Goal: Find contact information: Find contact information

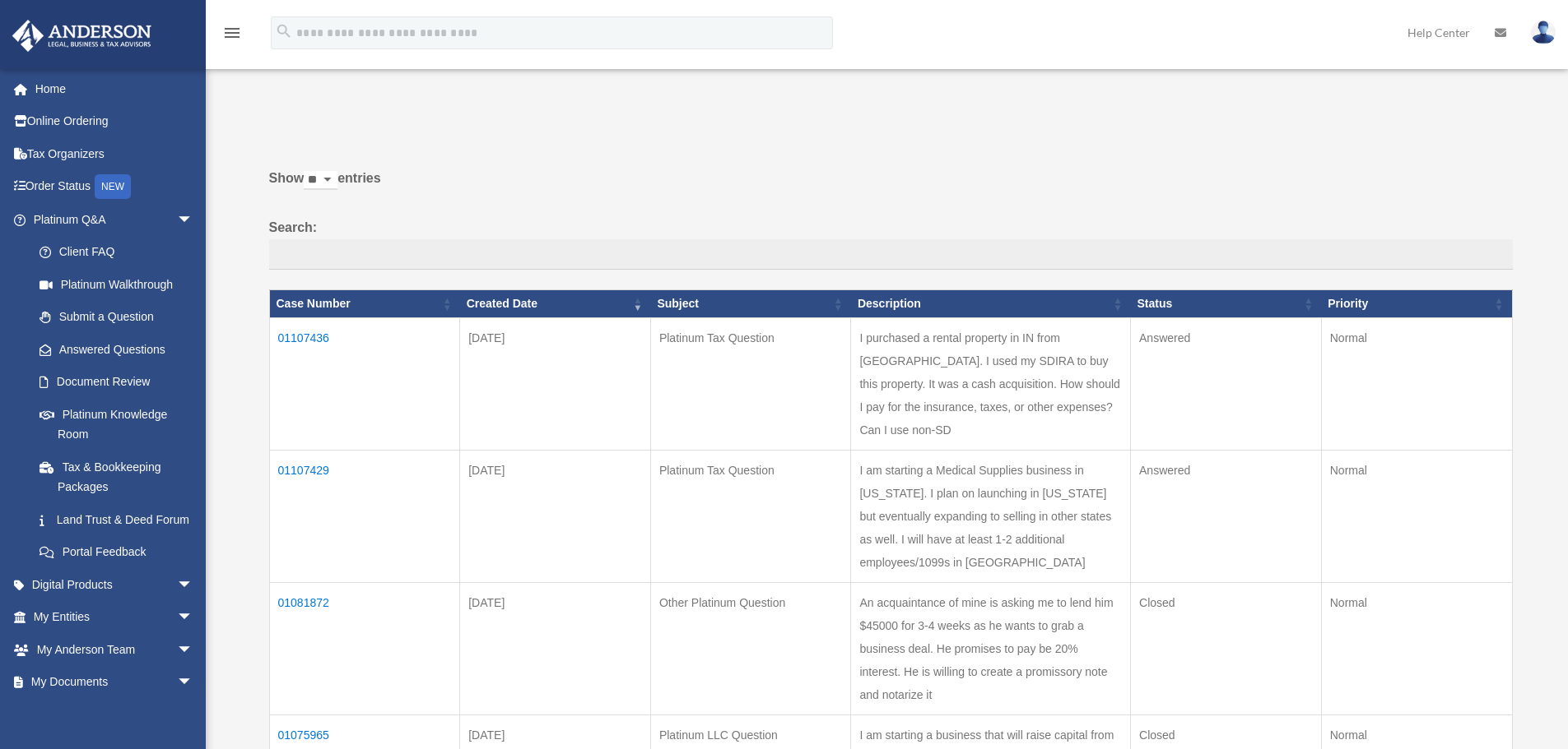
click at [310, 471] on td "01107429" at bounding box center [364, 516] width 191 height 132
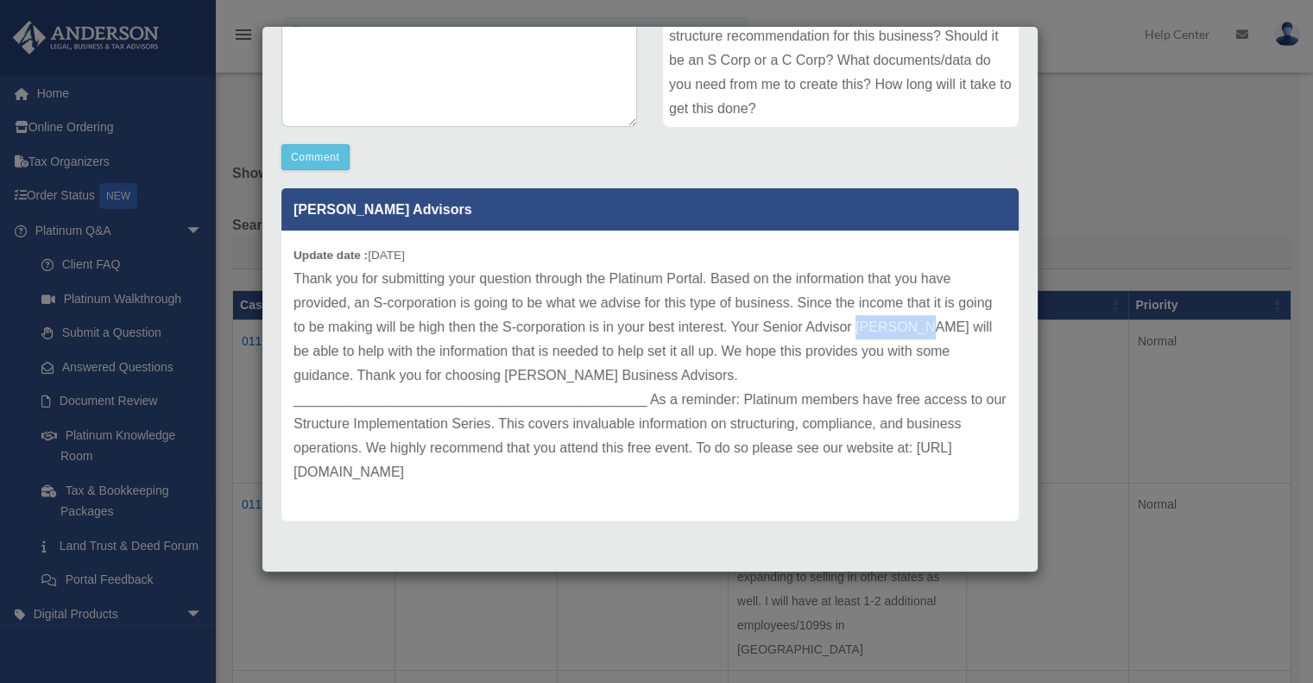
drag, startPoint x: 894, startPoint y: 326, endPoint x: 951, endPoint y: 324, distance: 57.0
click at [951, 324] on p "Thank you for submitting your question through the Platinum Portal. Based on th…" at bounding box center [650, 376] width 713 height 218
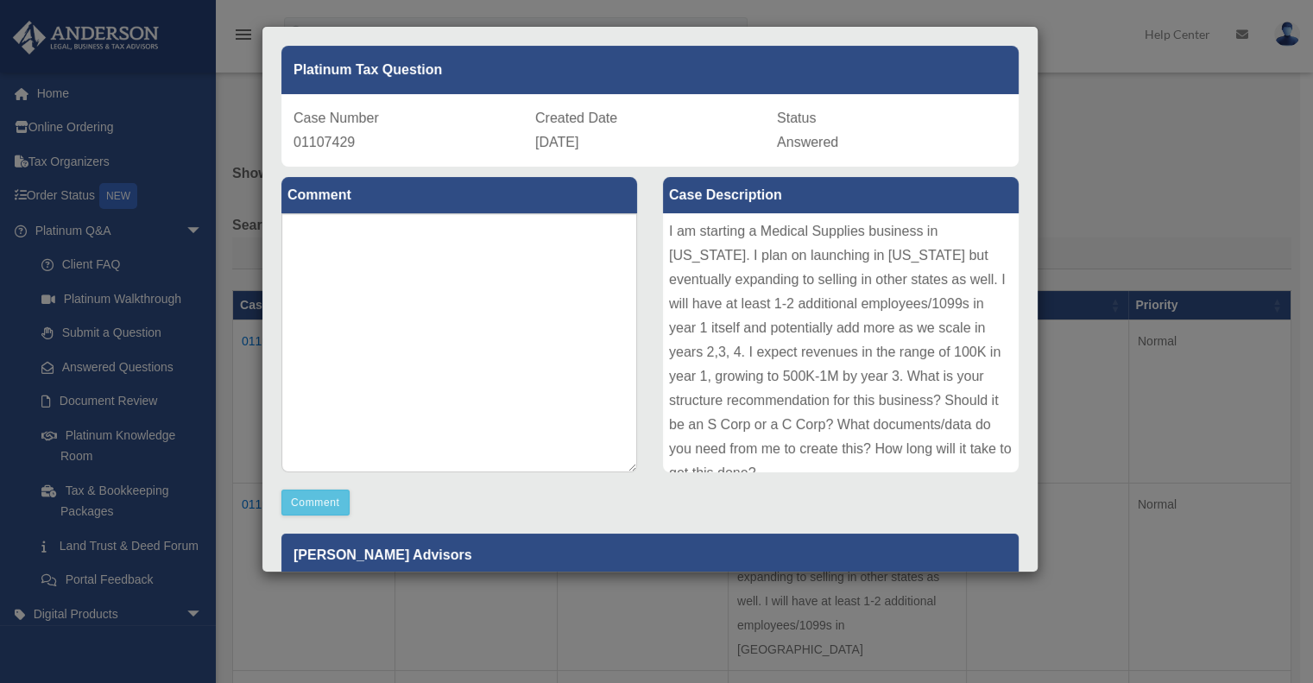
click at [1106, 197] on div "Case Detail × Platinum Tax Question Case Number 01107429 Created Date [DATE] St…" at bounding box center [656, 341] width 1313 height 683
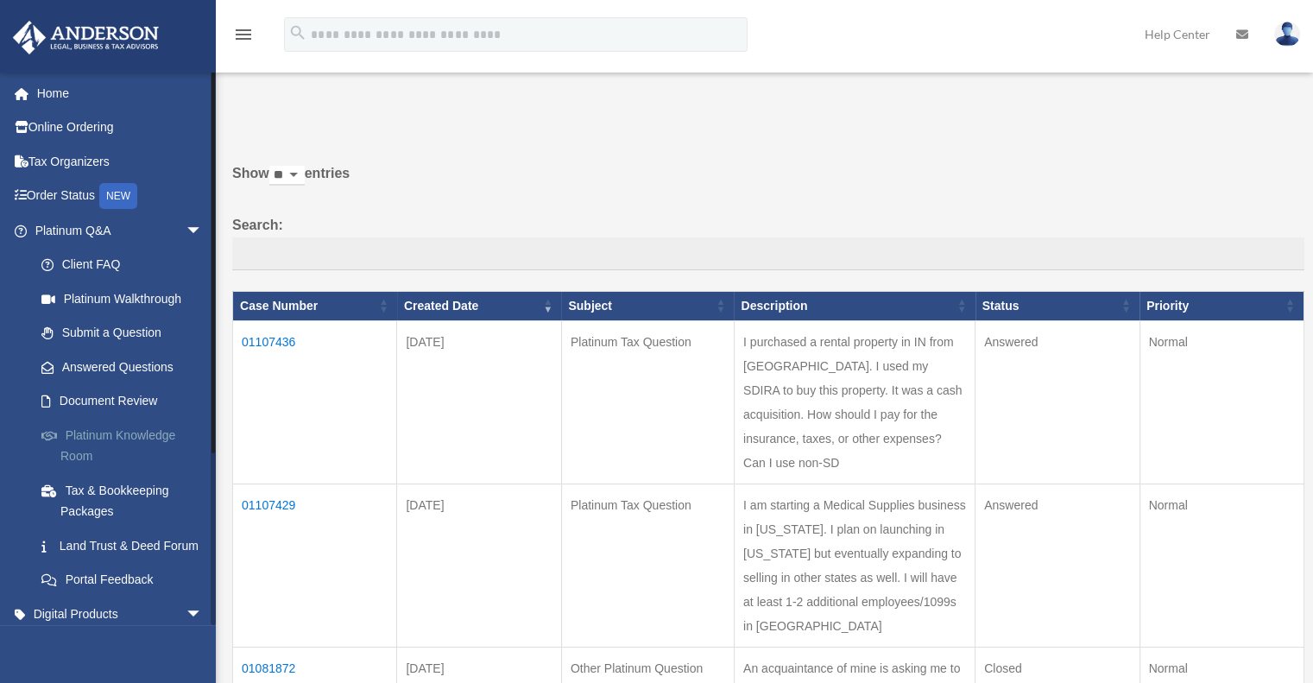
click at [117, 434] on link "Platinum Knowledge Room" at bounding box center [126, 445] width 205 height 55
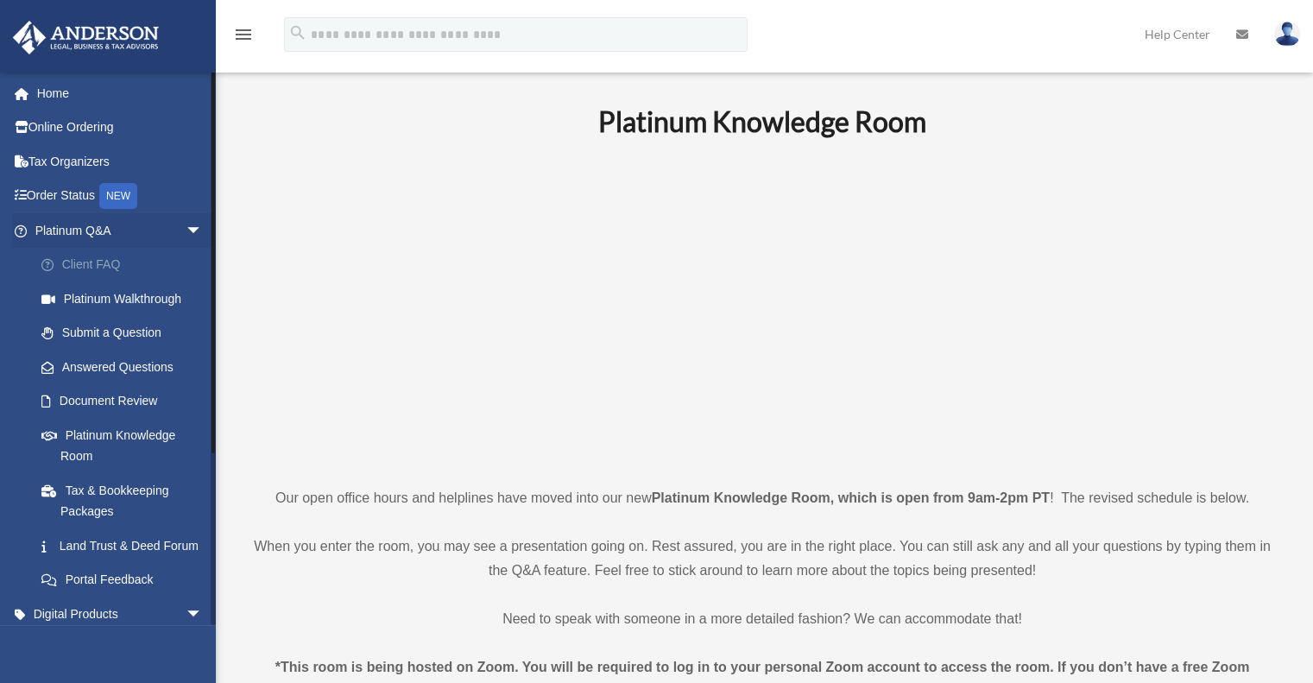
click at [102, 262] on link "Client FAQ" at bounding box center [126, 265] width 205 height 35
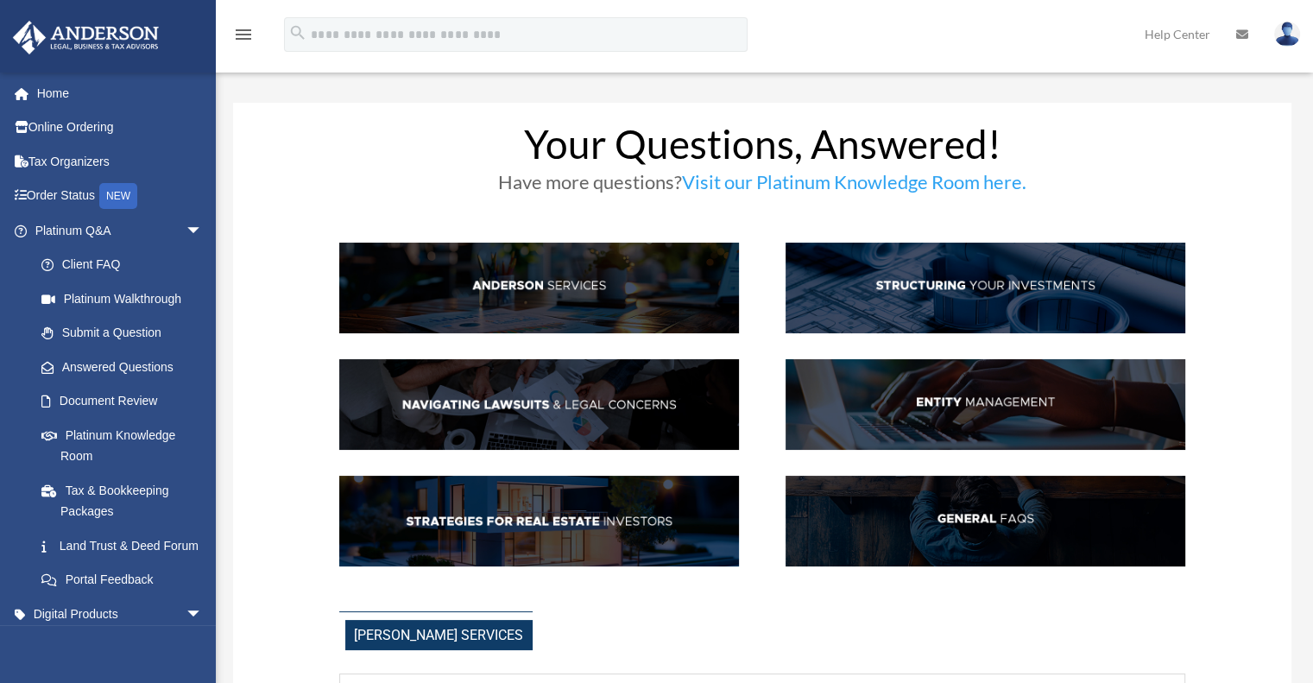
click at [1012, 305] on img at bounding box center [986, 288] width 400 height 91
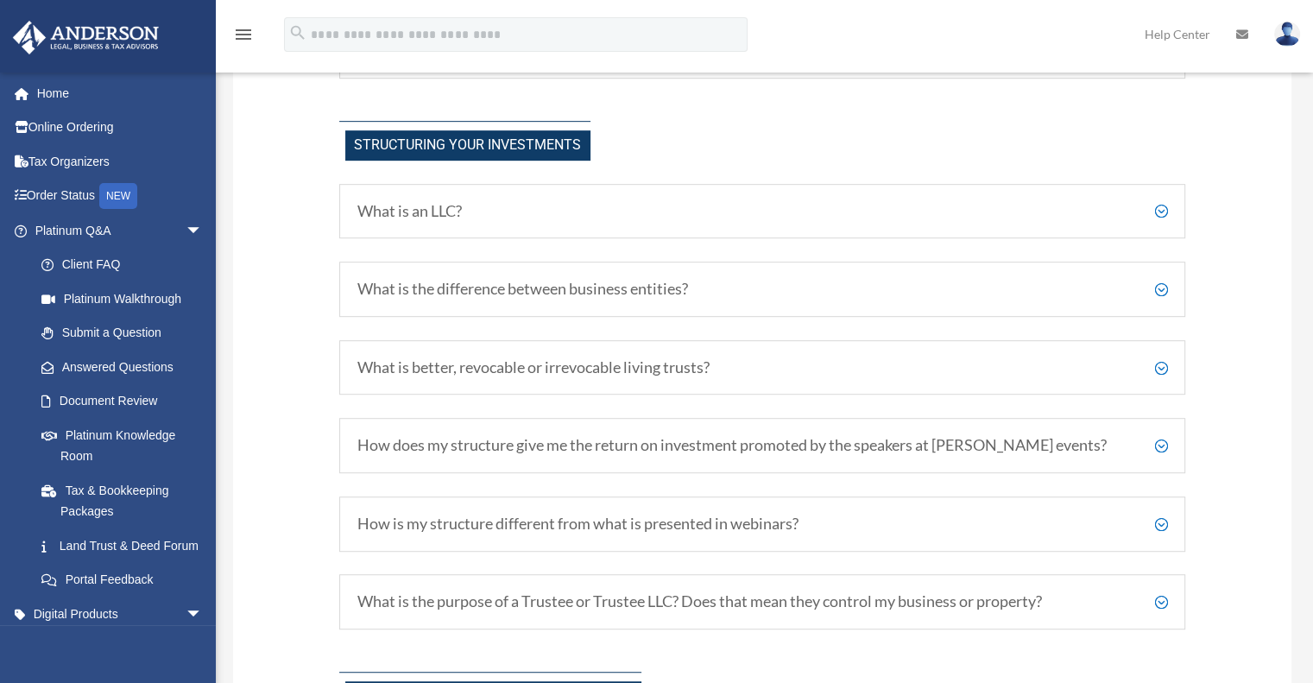
scroll to position [858, 0]
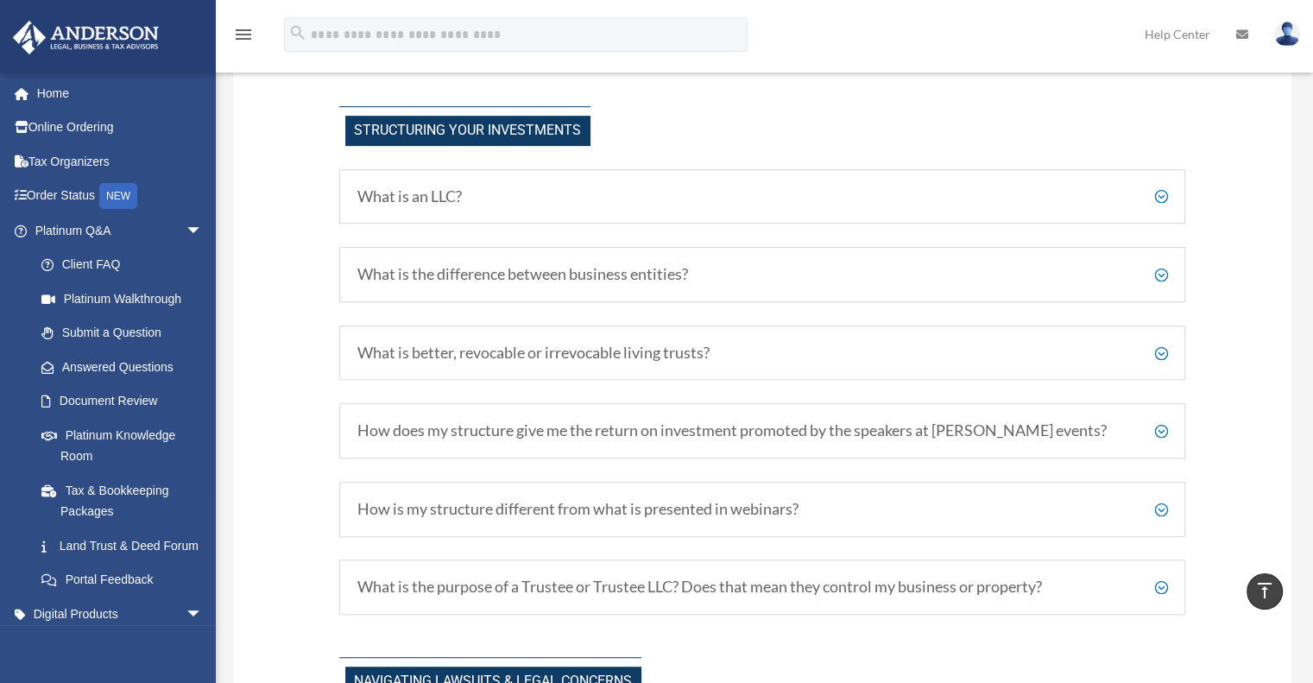
click at [1161, 270] on h5 "What is the difference between business entities?" at bounding box center [762, 274] width 811 height 19
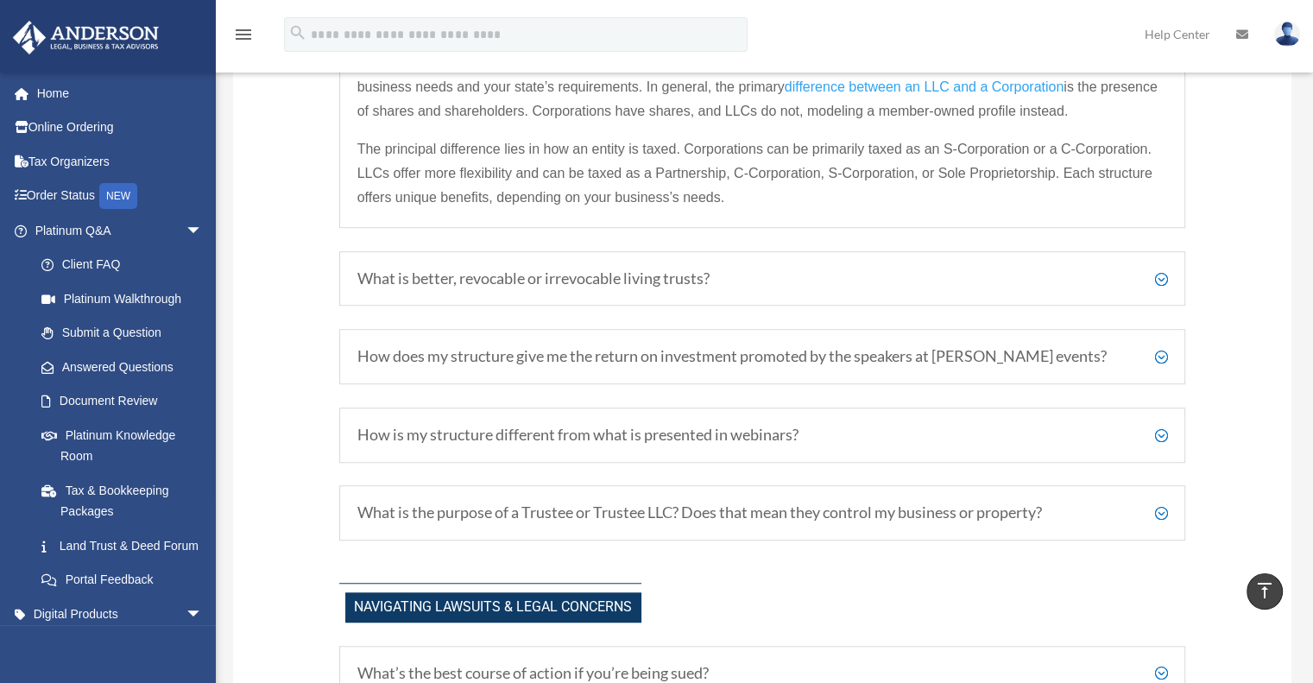
scroll to position [1117, 0]
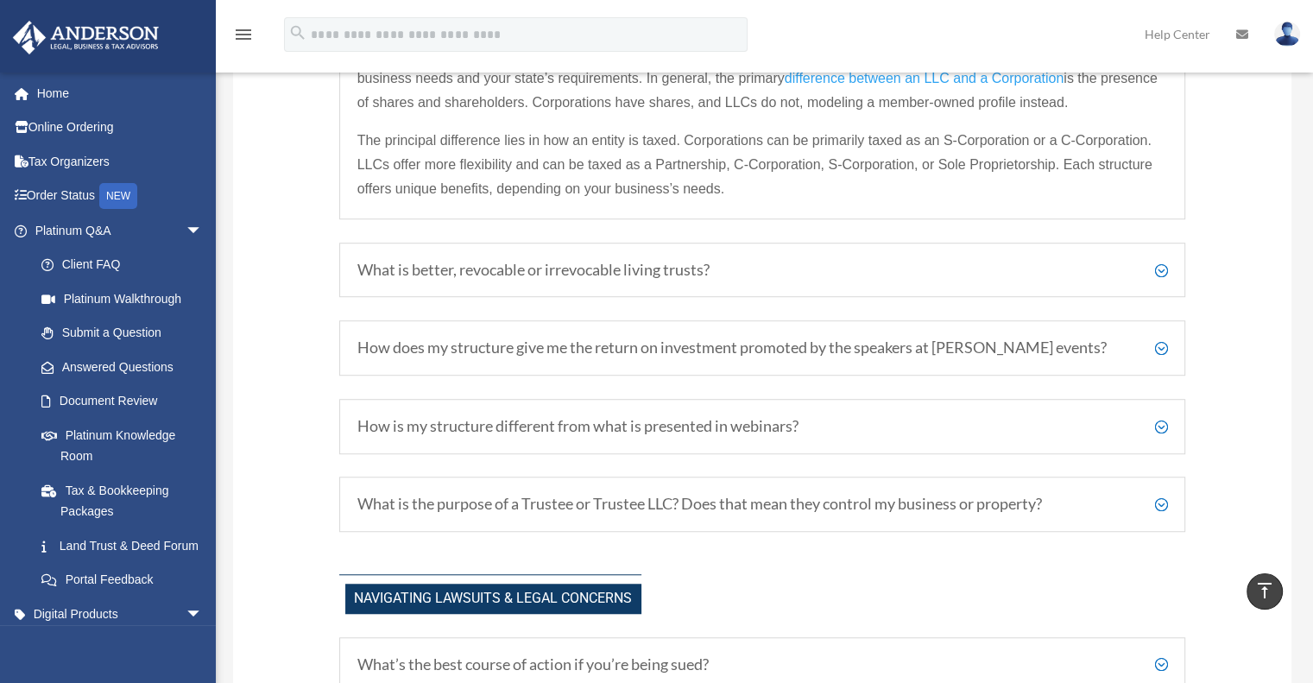
click at [1163, 342] on h5 "How does my structure give me the return on investment promoted by the speakers…" at bounding box center [762, 347] width 811 height 19
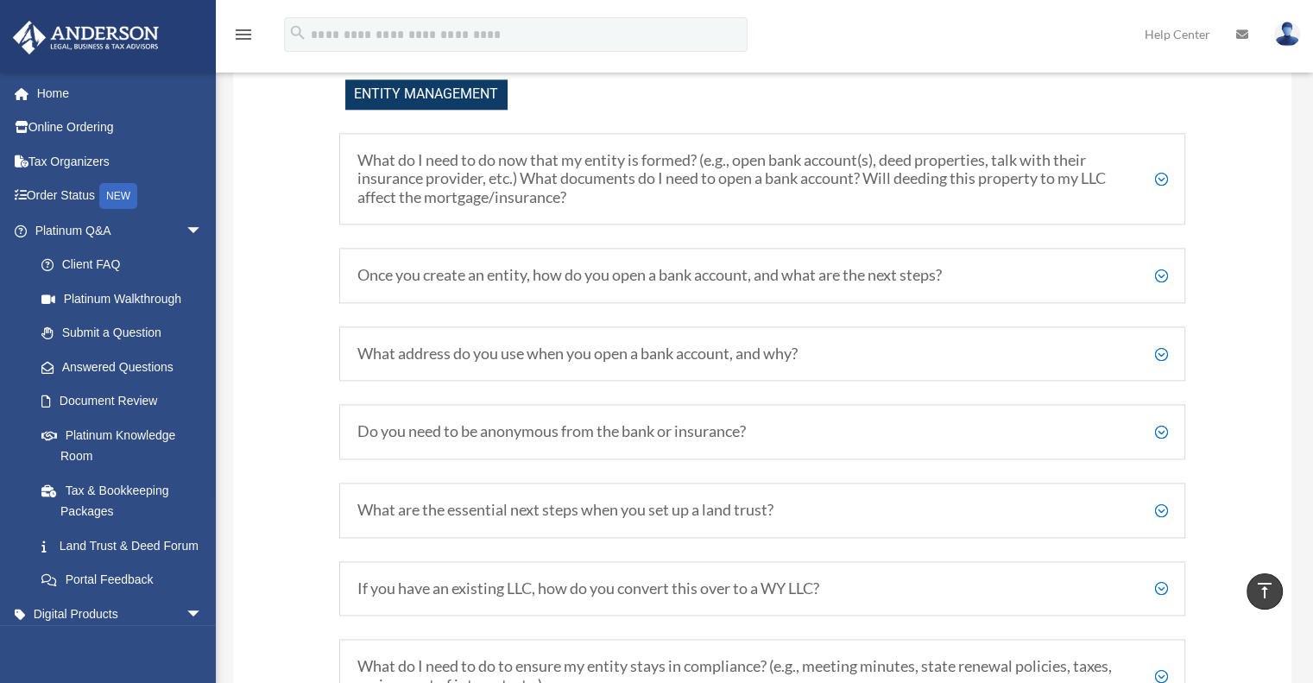
scroll to position [2153, 0]
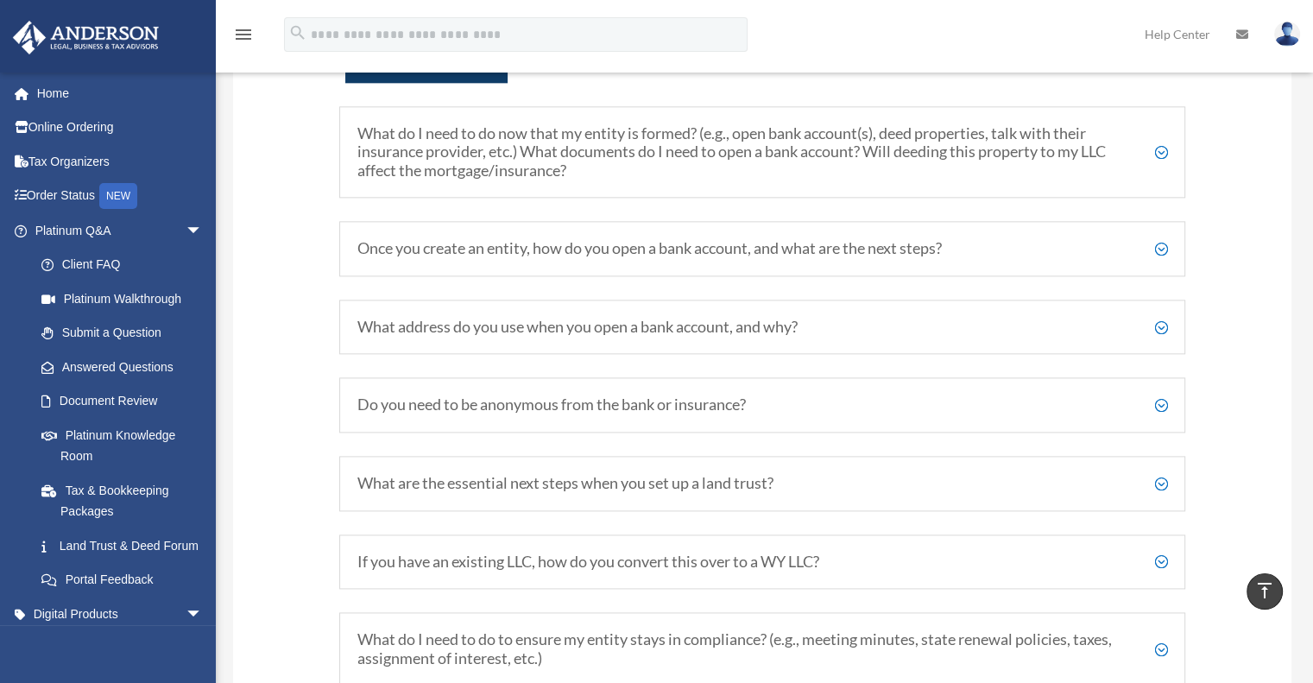
click at [1159, 337] on h5 "What address do you use when you open a bank account, and why?" at bounding box center [762, 327] width 811 height 19
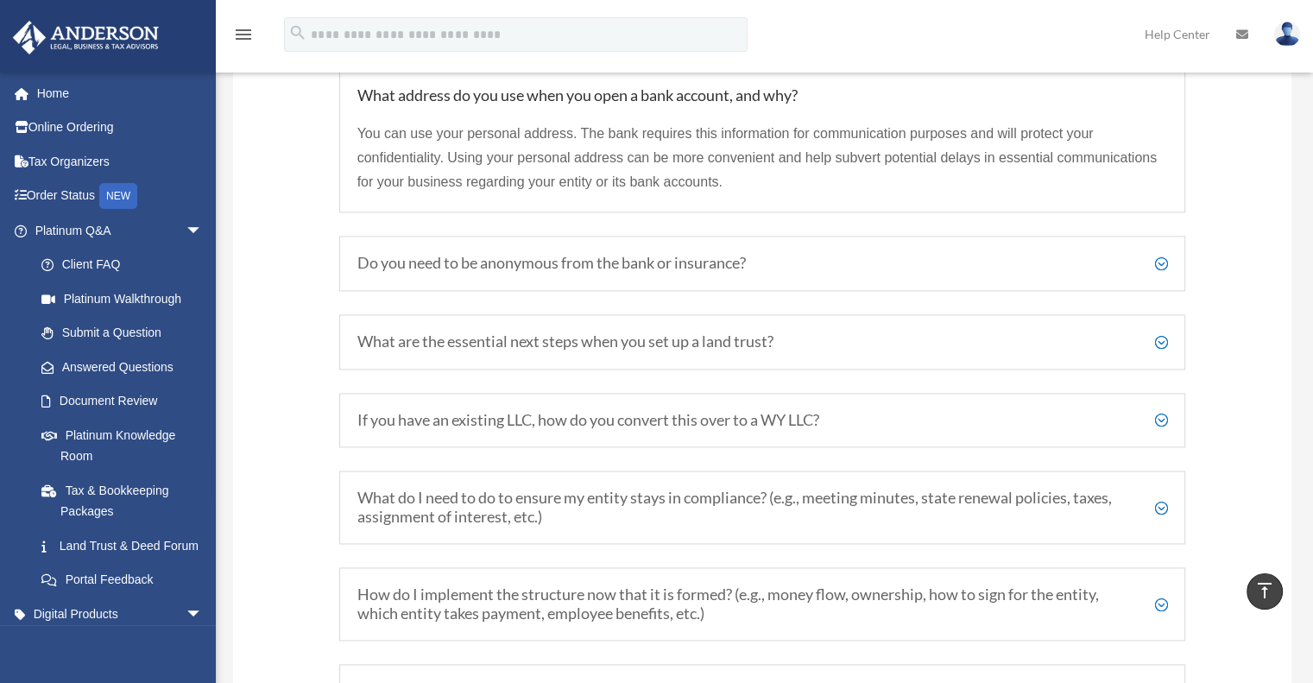
scroll to position [2498, 0]
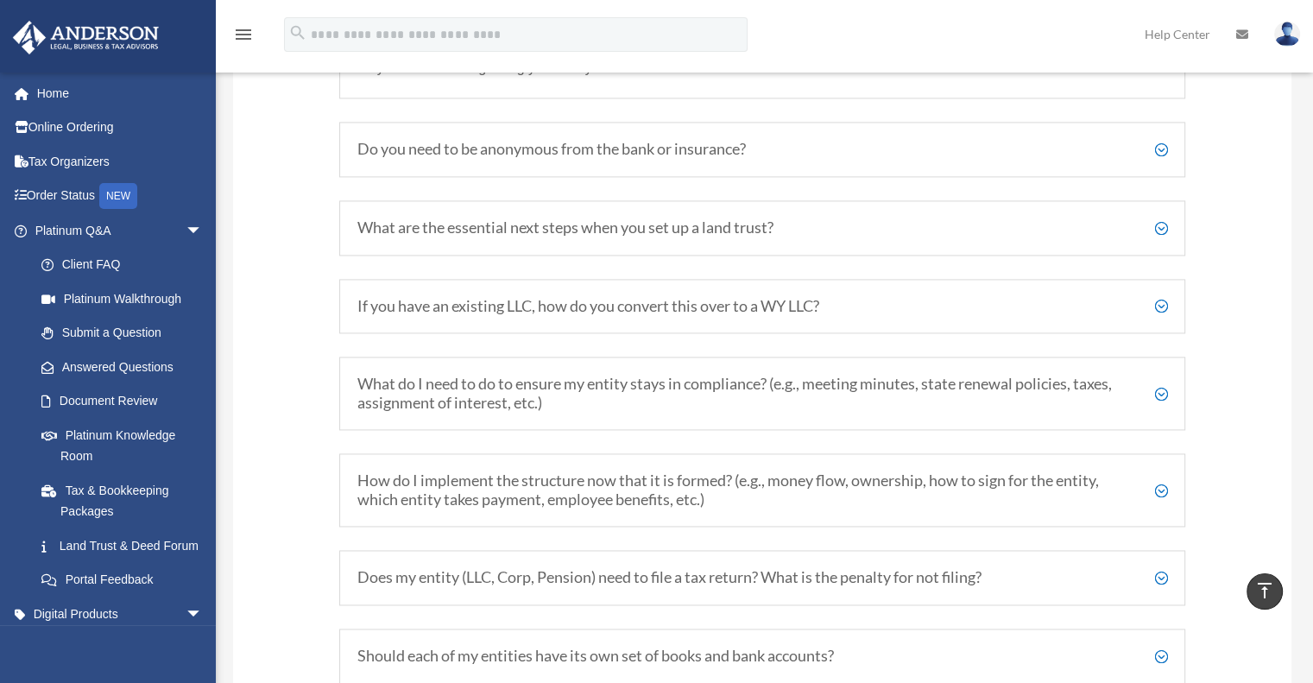
click at [1161, 159] on h5 "Do you need to be anonymous from the bank or insurance?" at bounding box center [762, 149] width 811 height 19
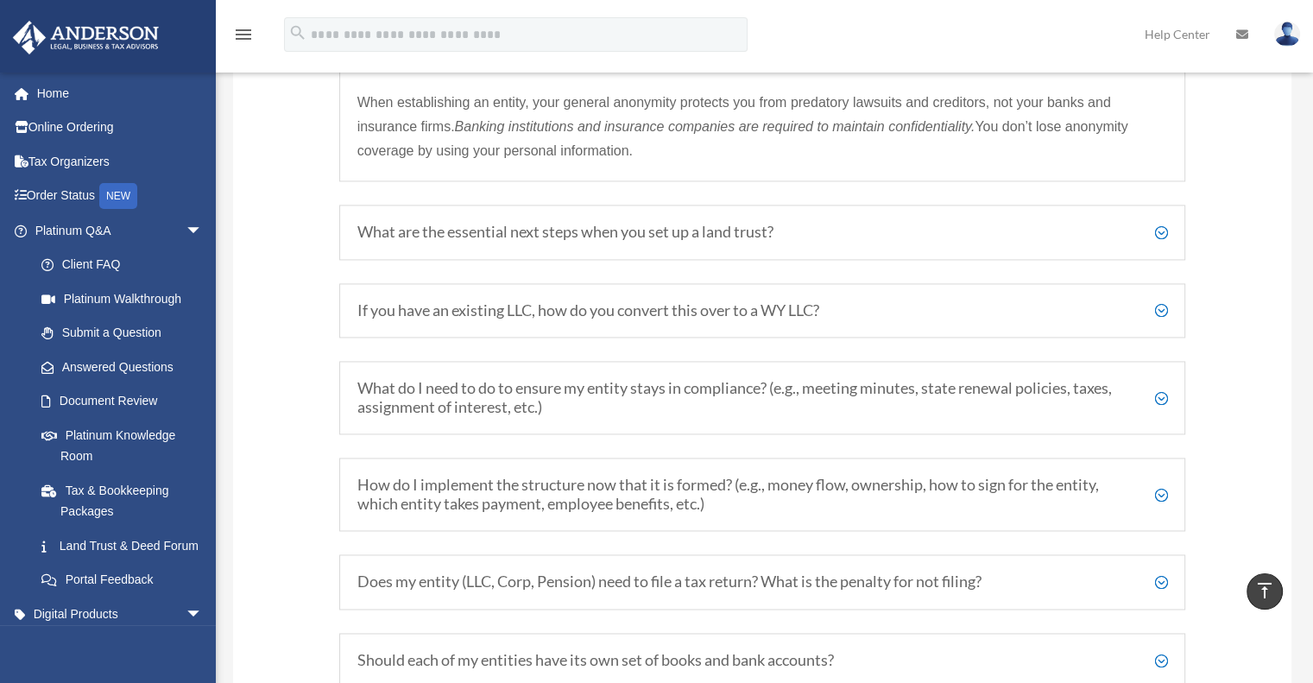
scroll to position [2585, 0]
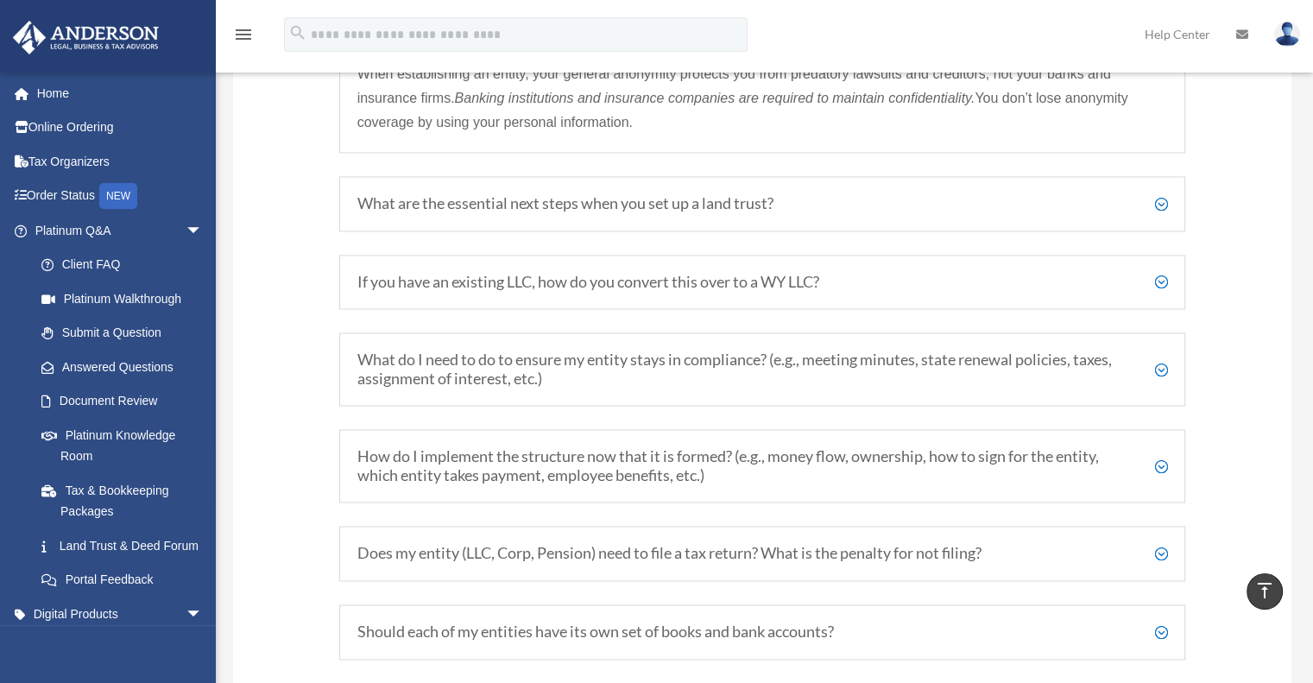
click at [1162, 292] on h5 "If you have an existing LLC, how do you convert this over to a WY LLC?" at bounding box center [762, 282] width 811 height 19
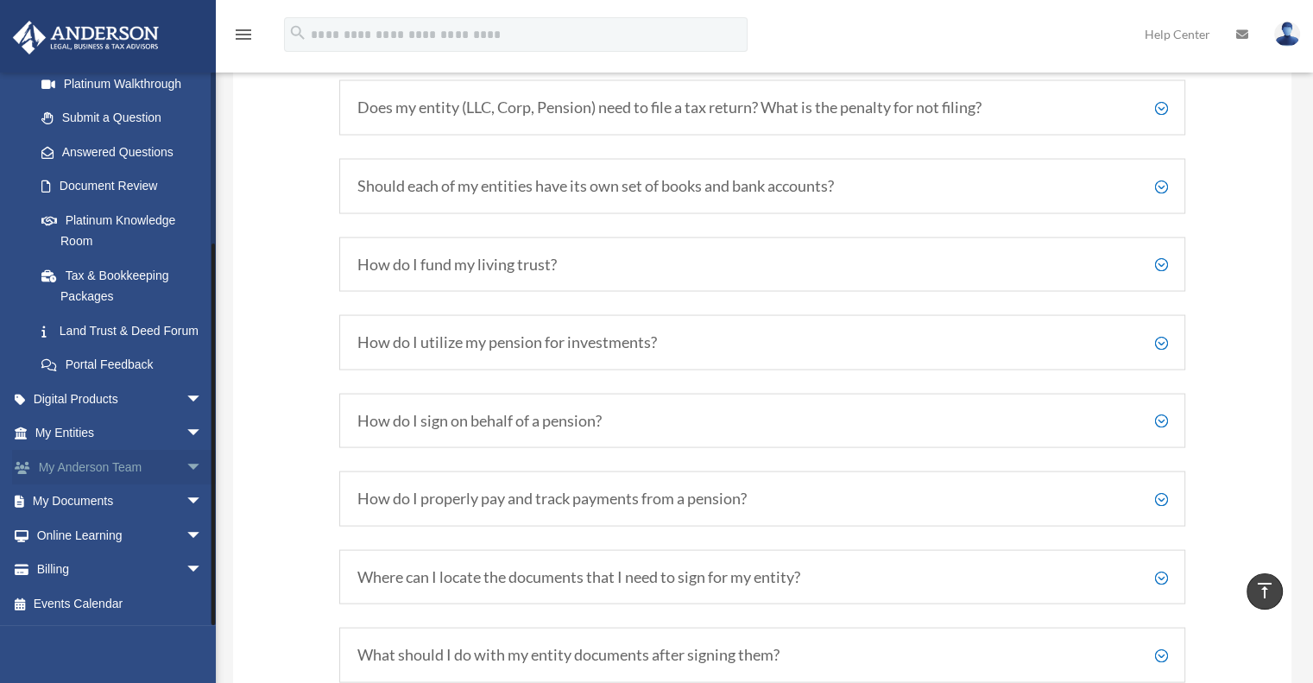
scroll to position [235, 0]
click at [186, 464] on span "arrow_drop_down" at bounding box center [203, 467] width 35 height 35
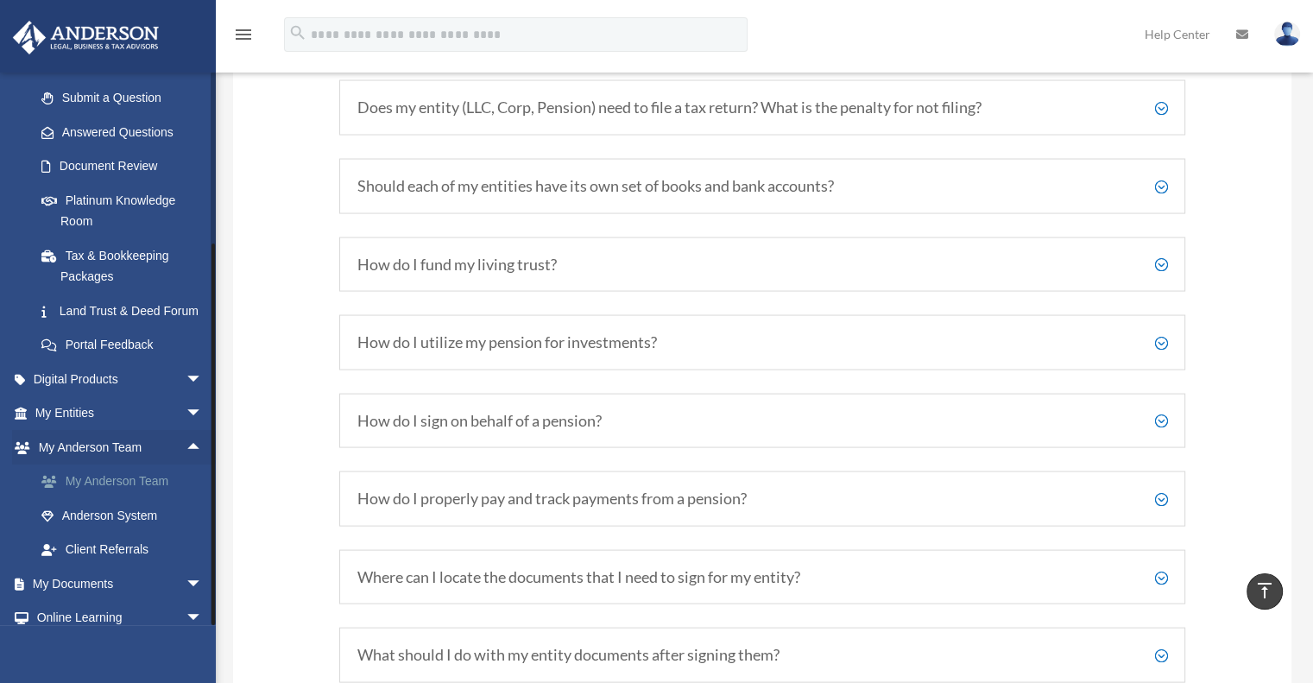
click at [128, 499] on link "My Anderson Team" at bounding box center [126, 481] width 205 height 35
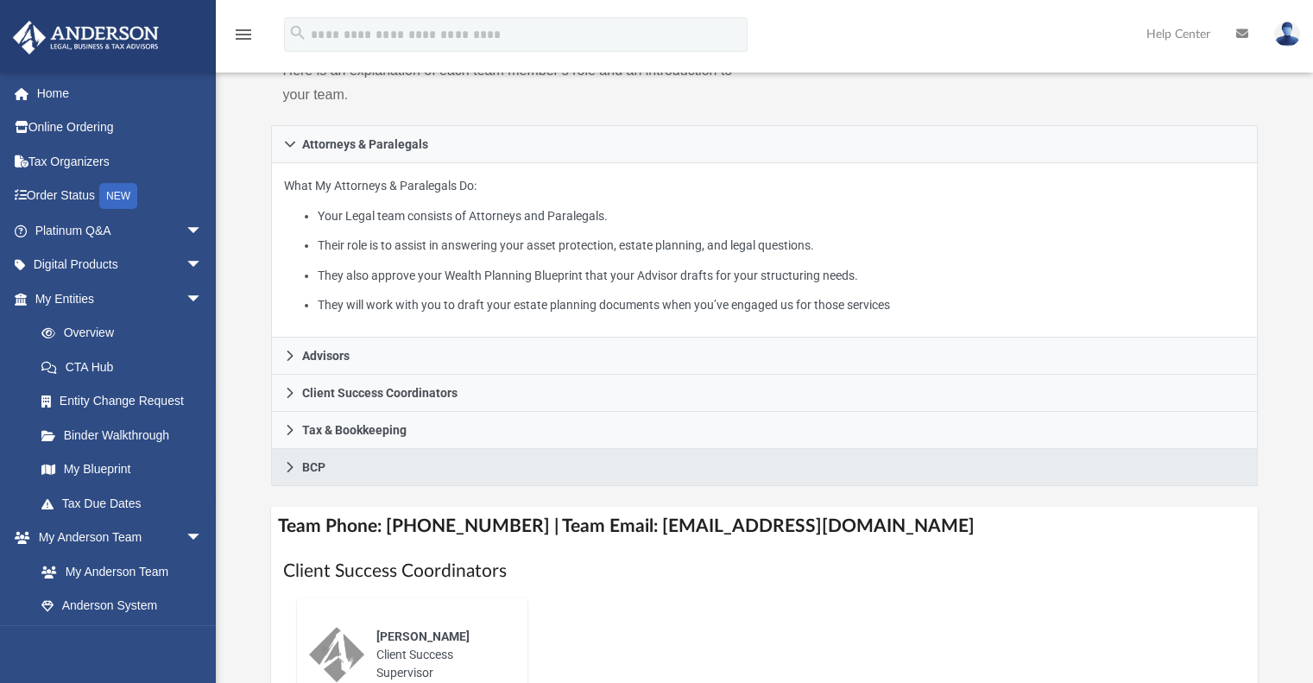
scroll to position [259, 0]
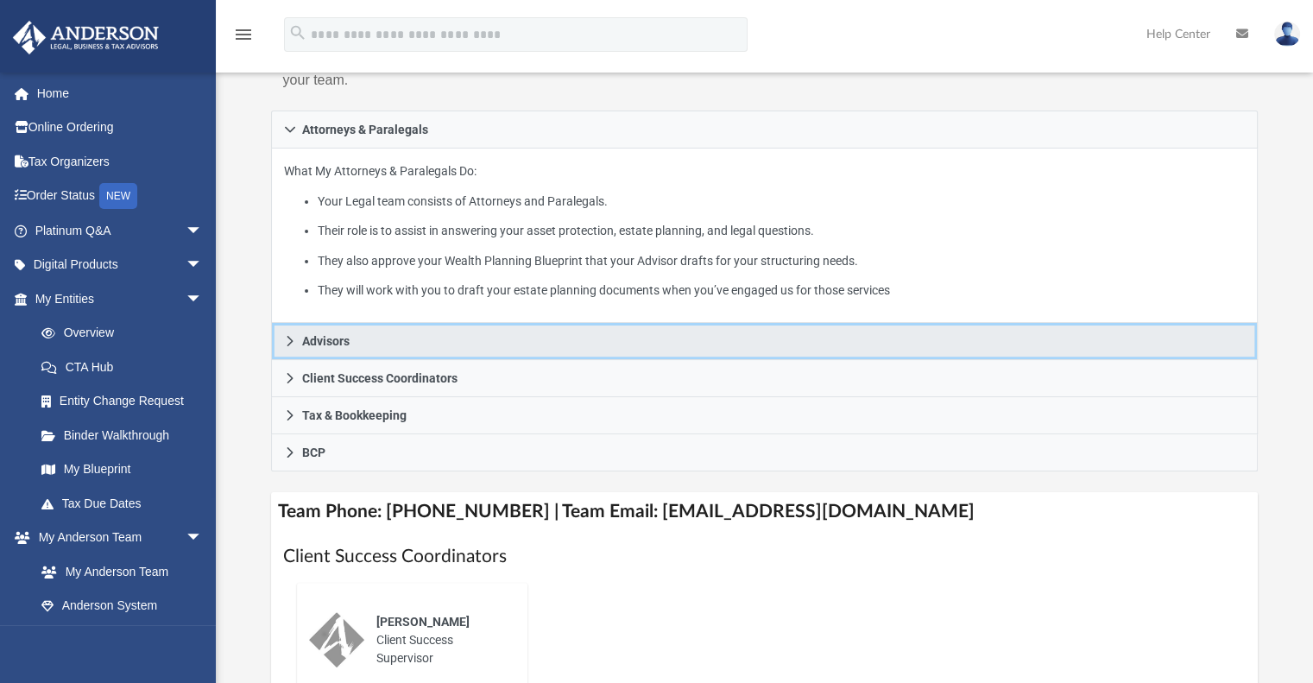
click at [288, 338] on icon at bounding box center [290, 341] width 6 height 10
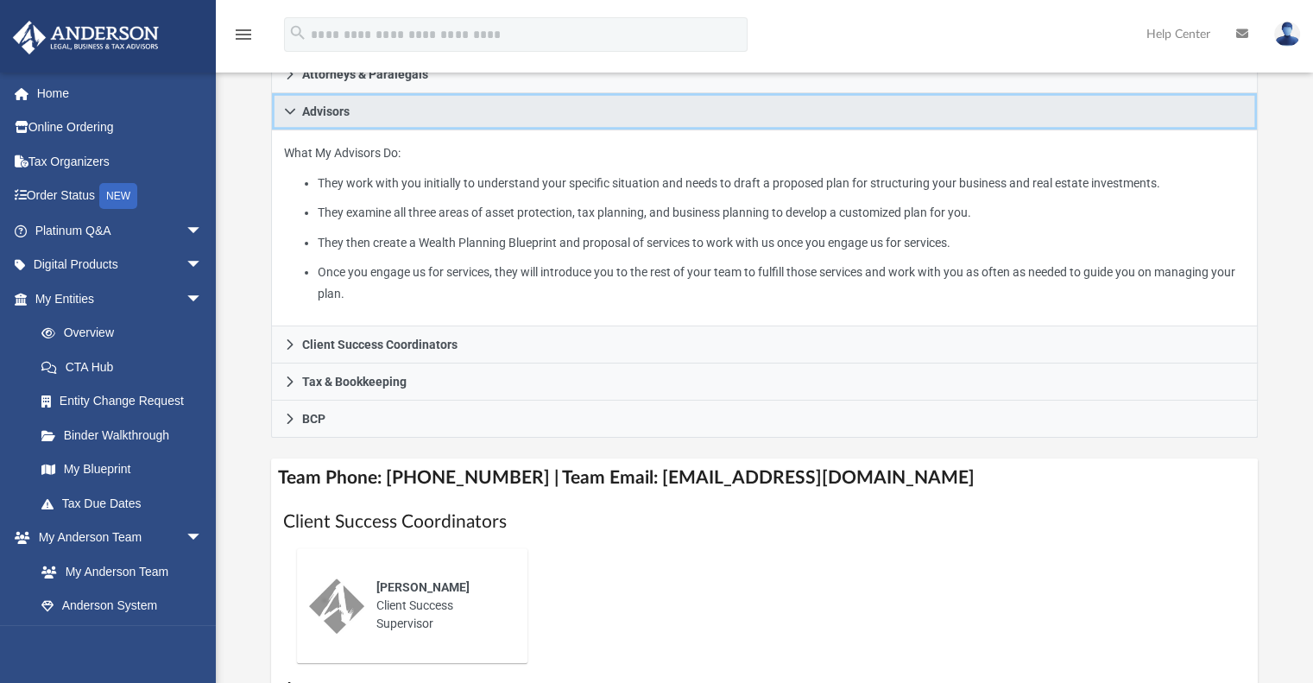
scroll to position [345, 0]
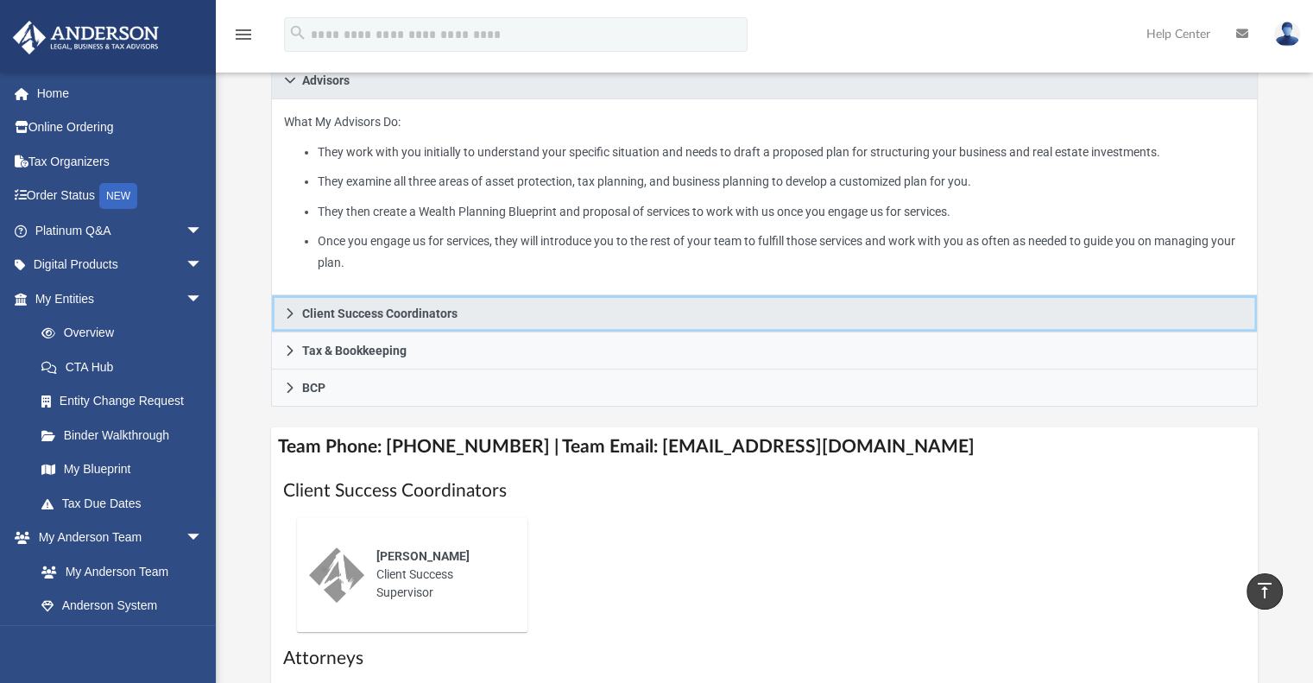
click at [286, 312] on icon at bounding box center [290, 313] width 12 height 12
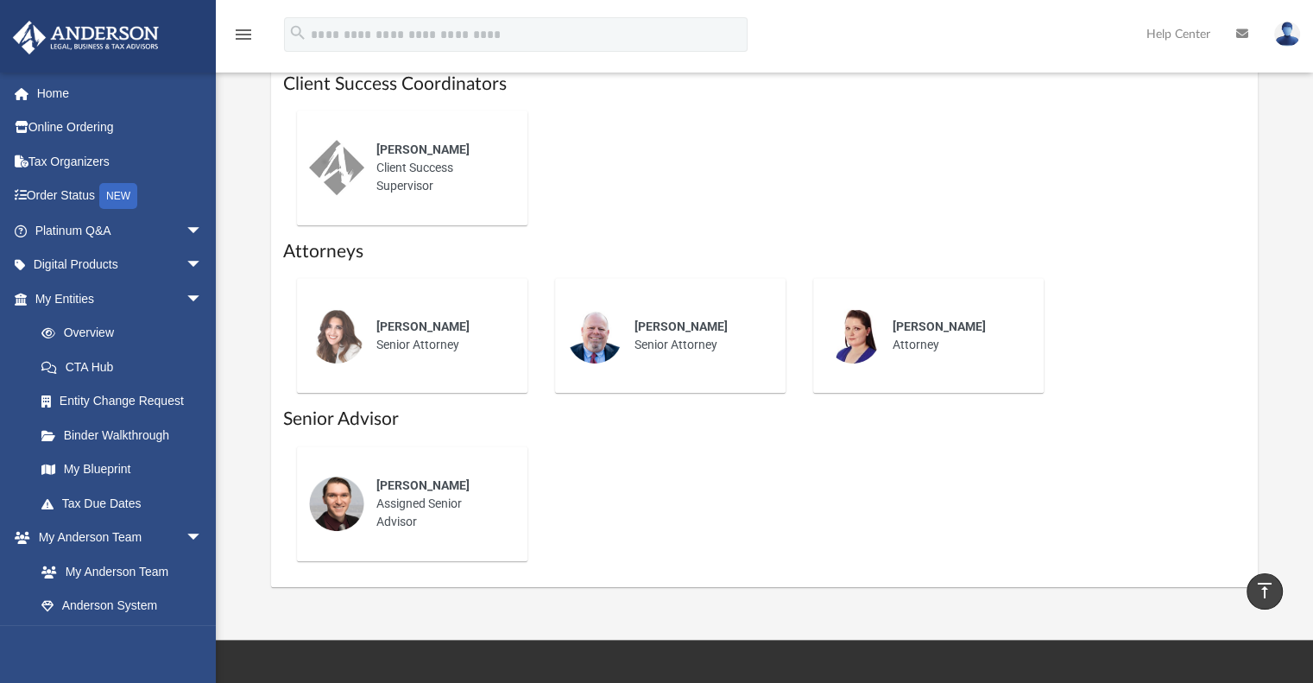
scroll to position [691, 0]
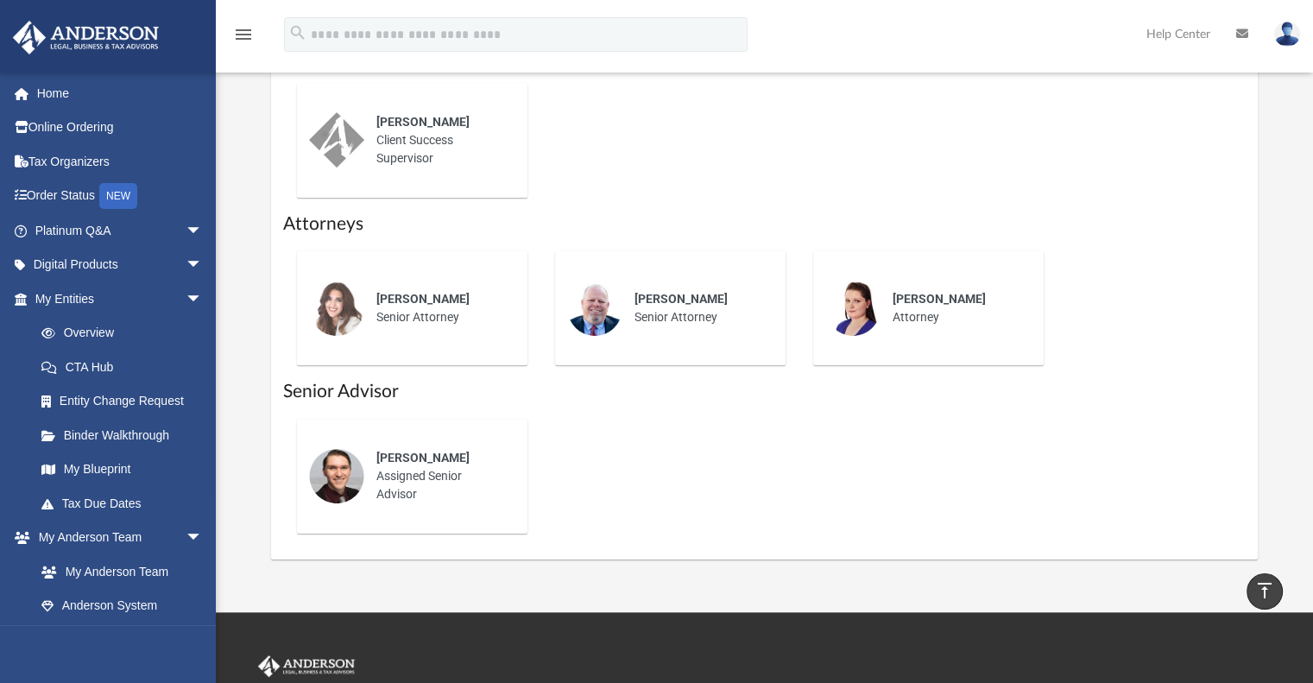
click at [404, 455] on span "Josh Terry" at bounding box center [422, 458] width 93 height 14
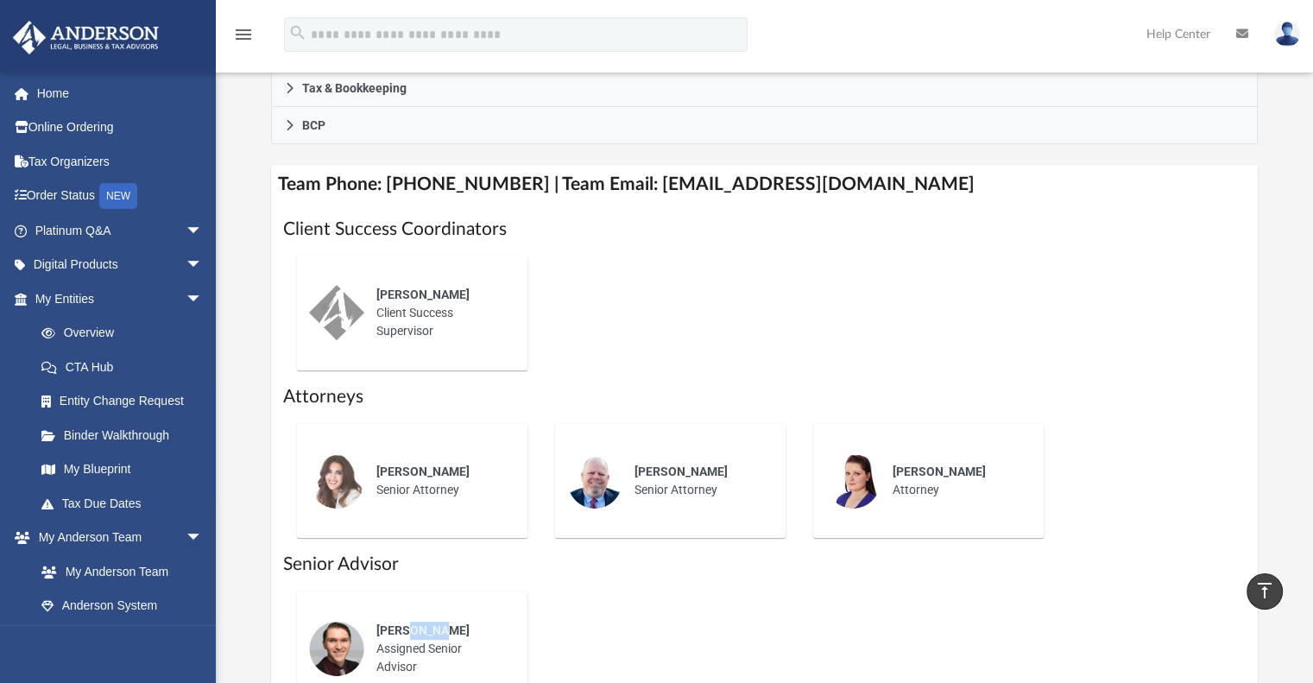
scroll to position [432, 0]
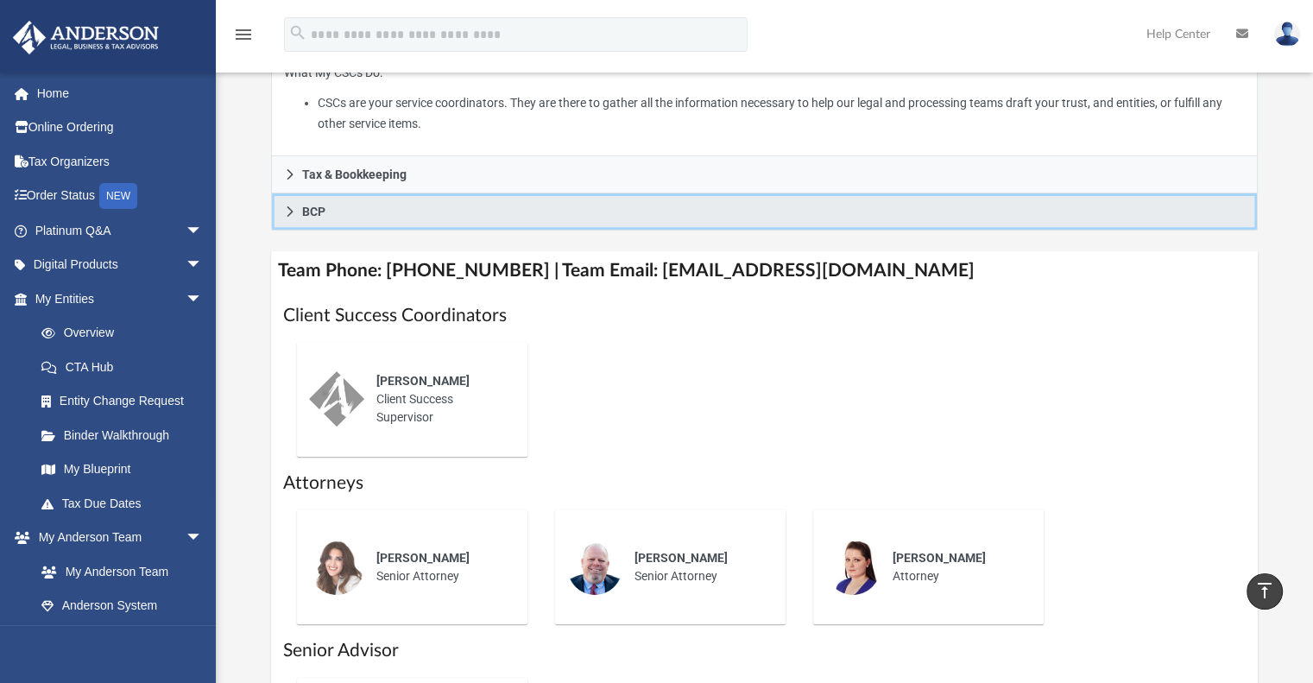
click at [306, 209] on span "BCP" at bounding box center [313, 211] width 23 height 12
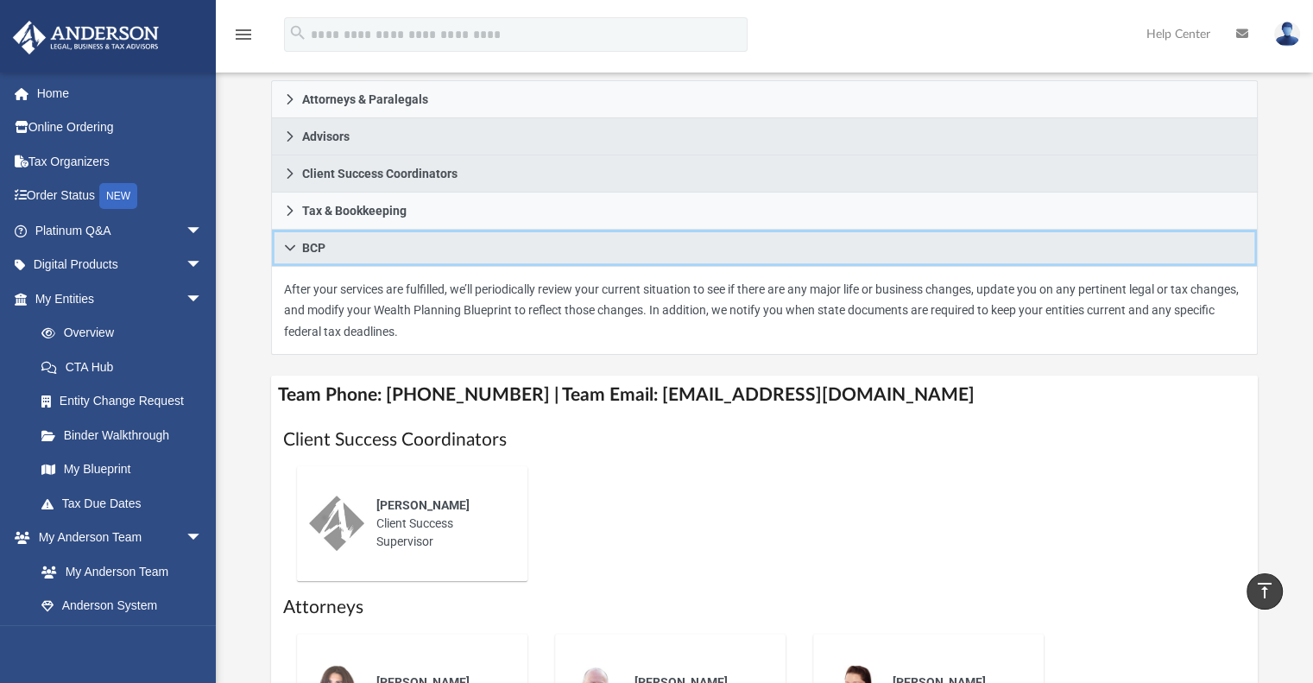
scroll to position [259, 0]
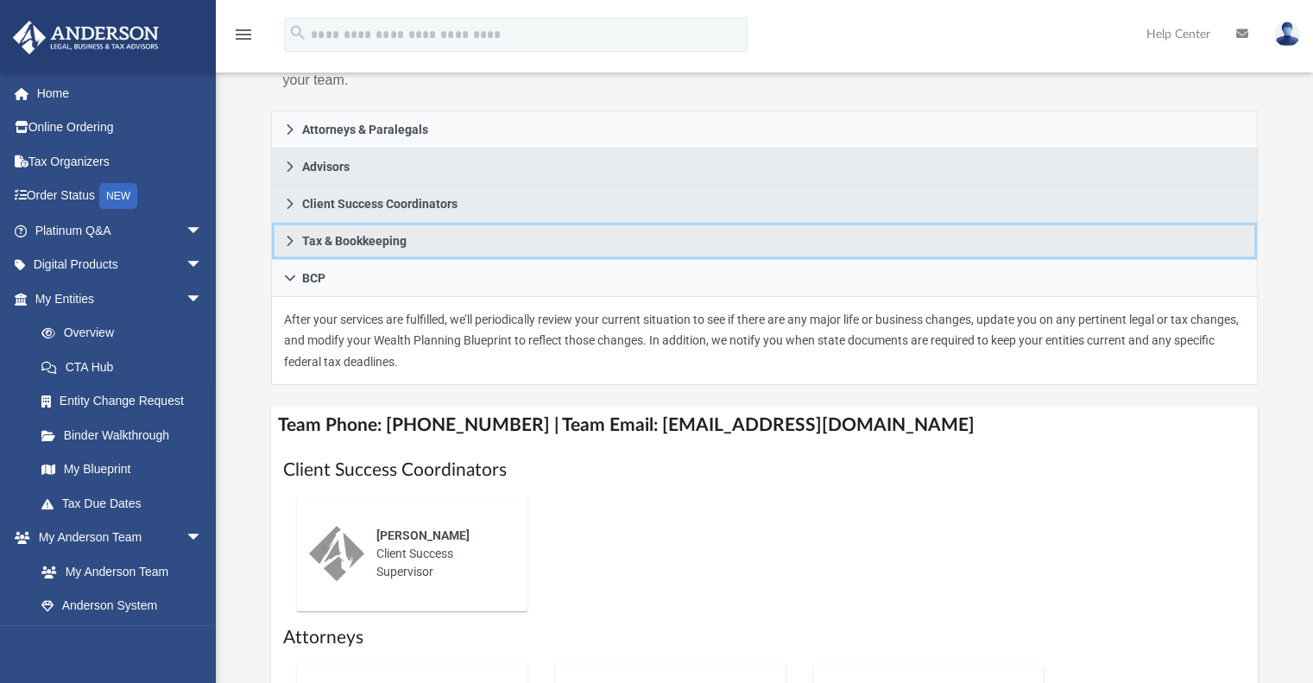
click at [290, 239] on icon at bounding box center [290, 241] width 12 height 12
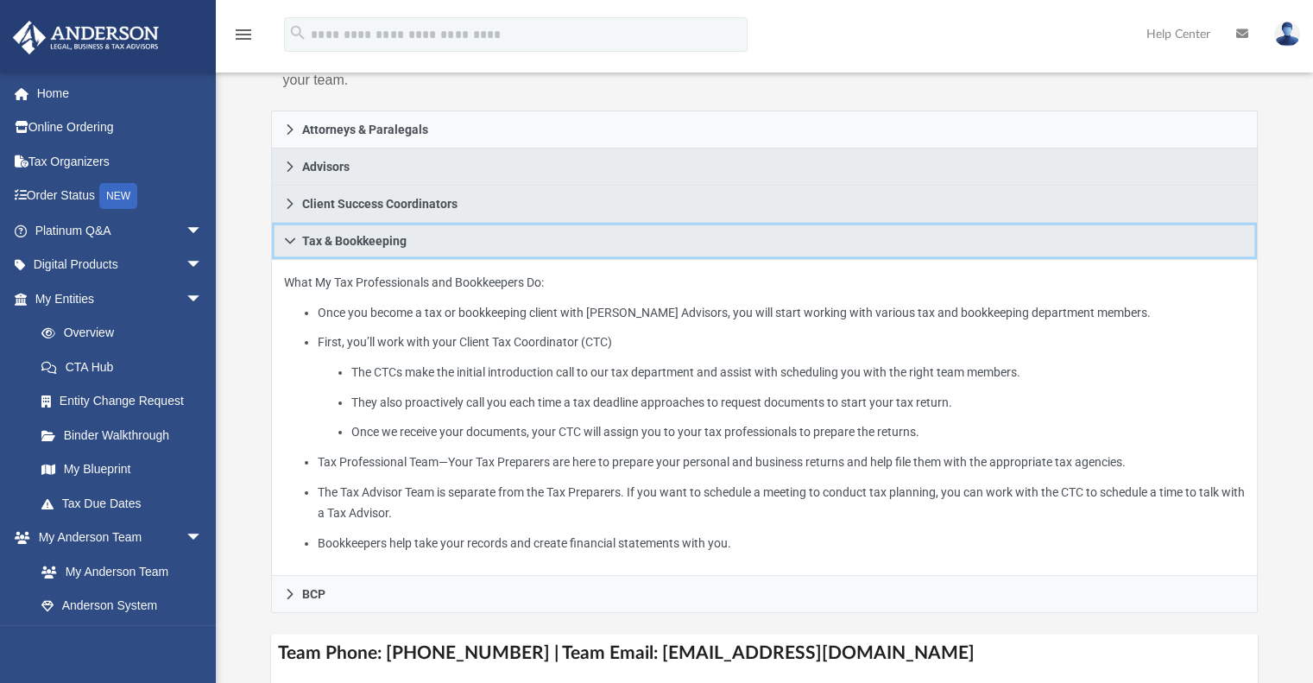
scroll to position [0, 0]
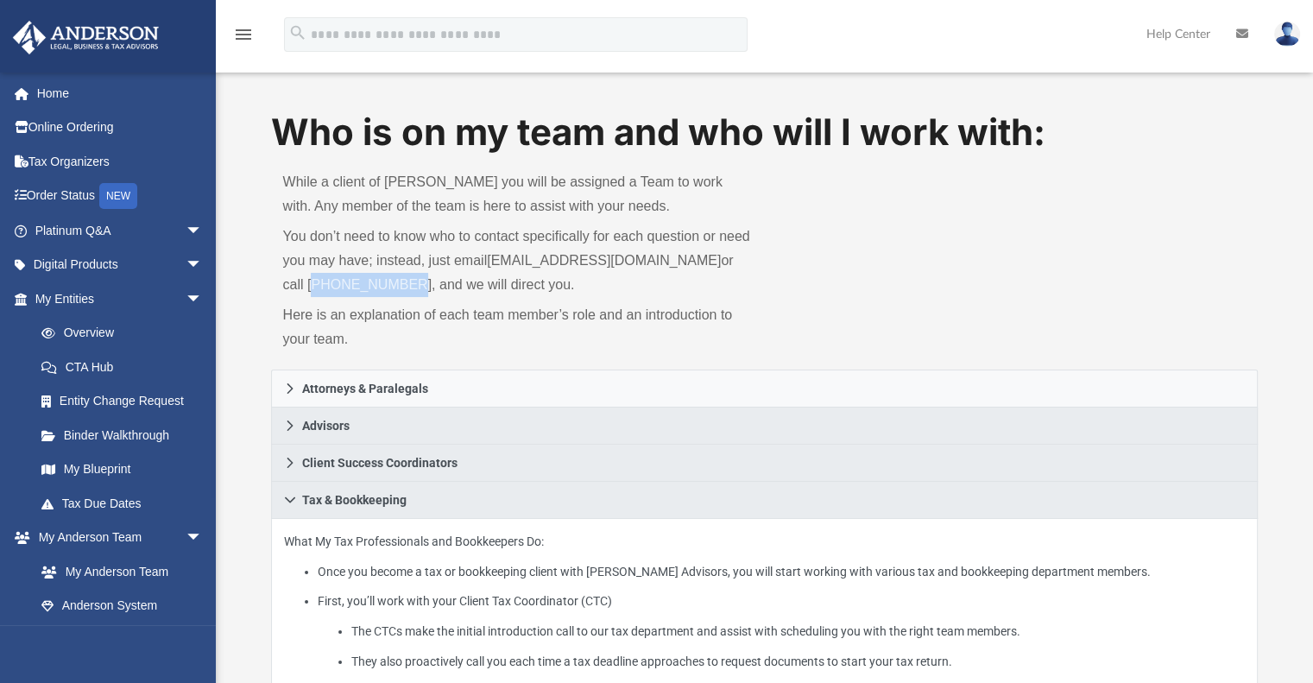
drag, startPoint x: 283, startPoint y: 282, endPoint x: 366, endPoint y: 286, distance: 82.9
click at [366, 286] on p "You don’t need to know who to contact specifically for each question or need yo…" at bounding box center [518, 260] width 470 height 73
copy p "725-201-7545"
